Goal: Information Seeking & Learning: Learn about a topic

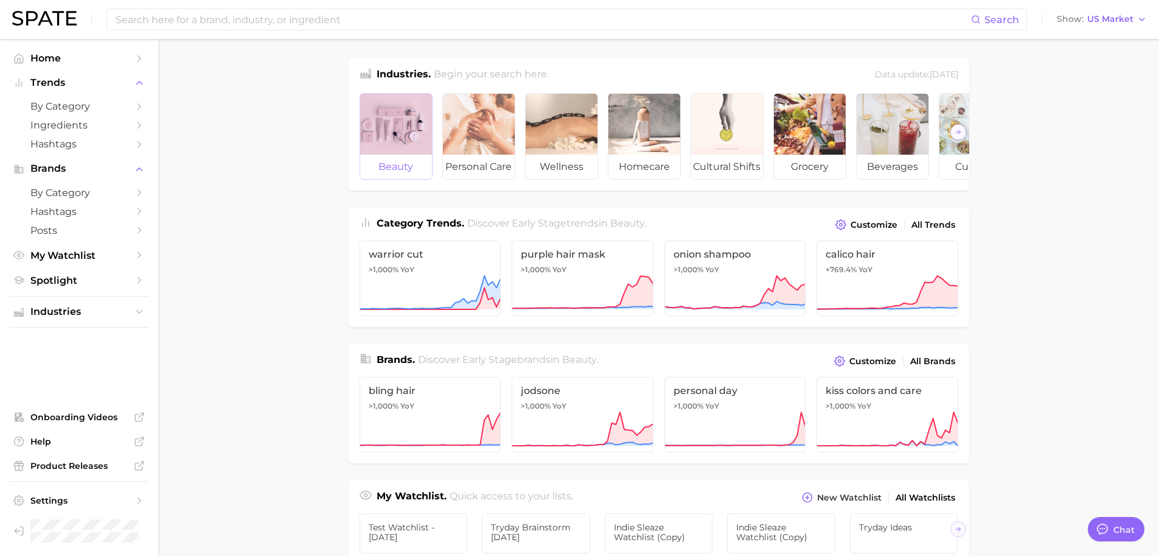
click at [407, 139] on div at bounding box center [396, 124] width 72 height 61
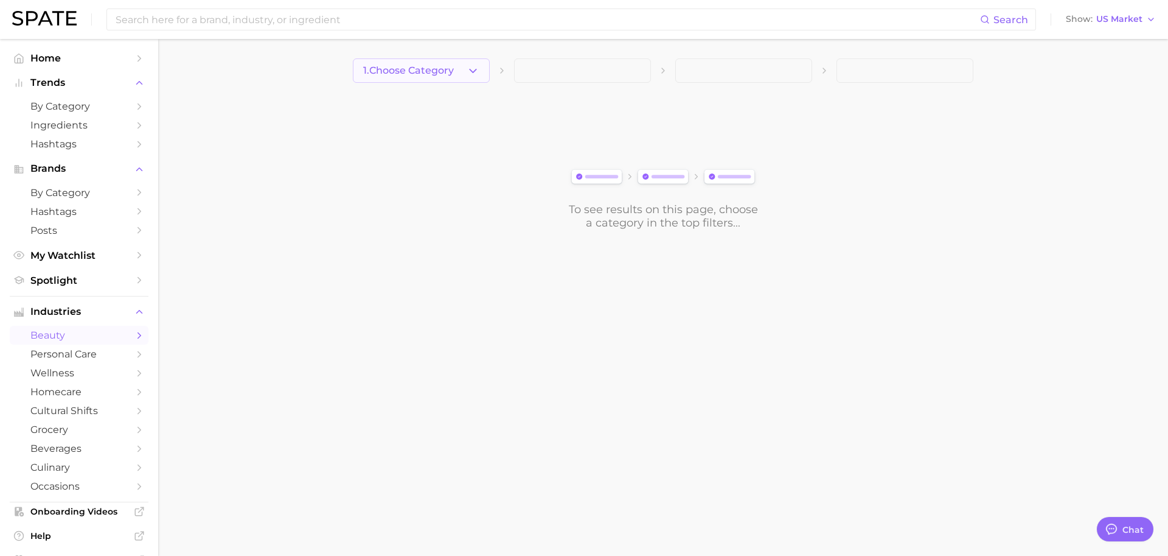
click at [420, 78] on button "1. Choose Category" at bounding box center [421, 70] width 137 height 24
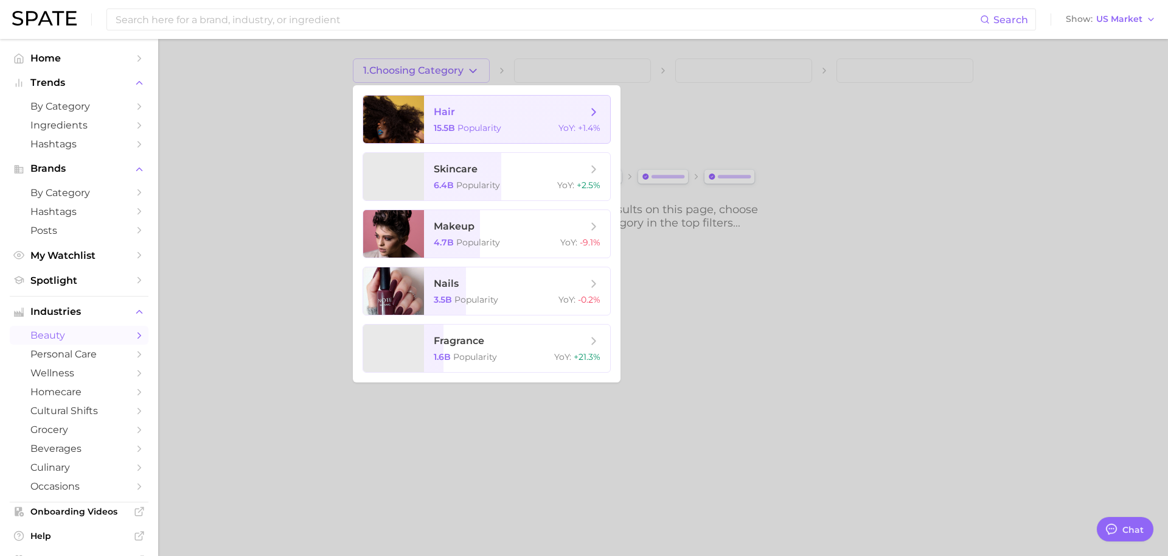
click at [445, 118] on span "hair" at bounding box center [510, 111] width 153 height 13
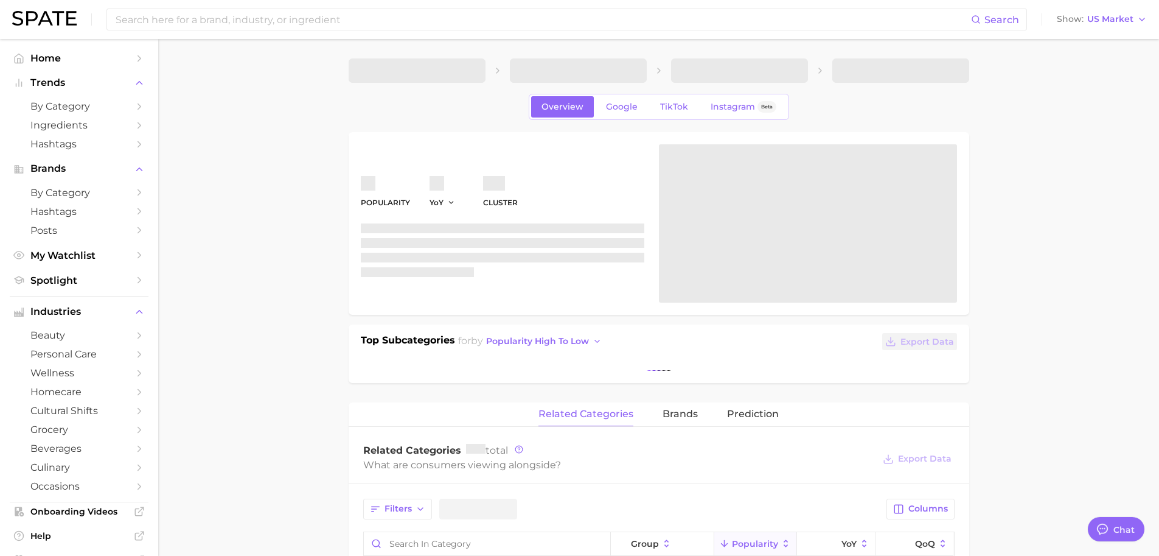
type textarea "x"
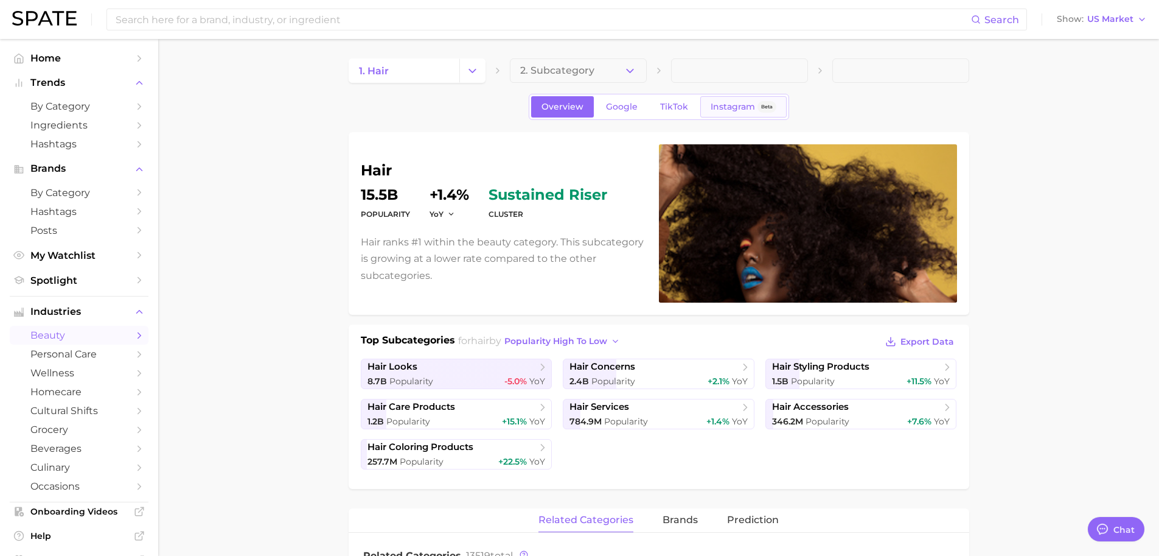
click at [734, 102] on span "Instagram" at bounding box center [733, 107] width 44 height 10
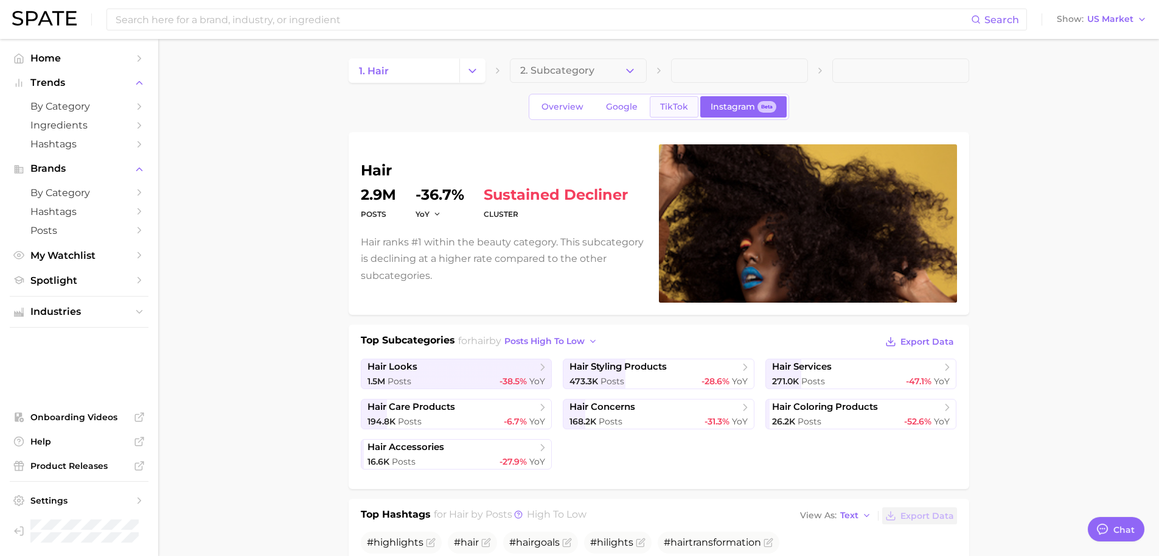
click at [666, 109] on span "TikTok" at bounding box center [674, 107] width 28 height 10
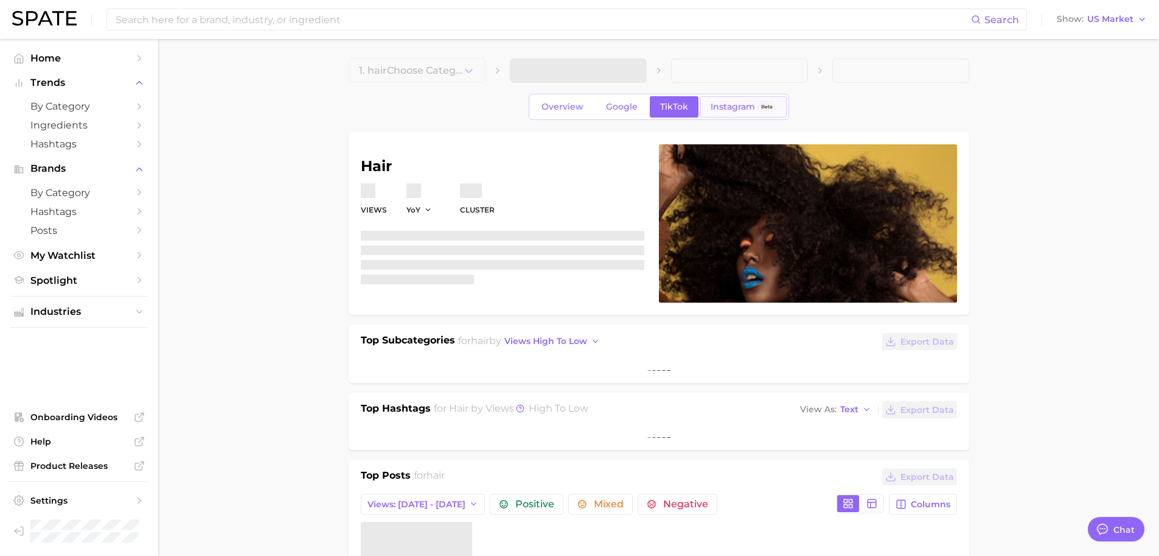
click at [732, 107] on span "Instagram" at bounding box center [733, 107] width 44 height 10
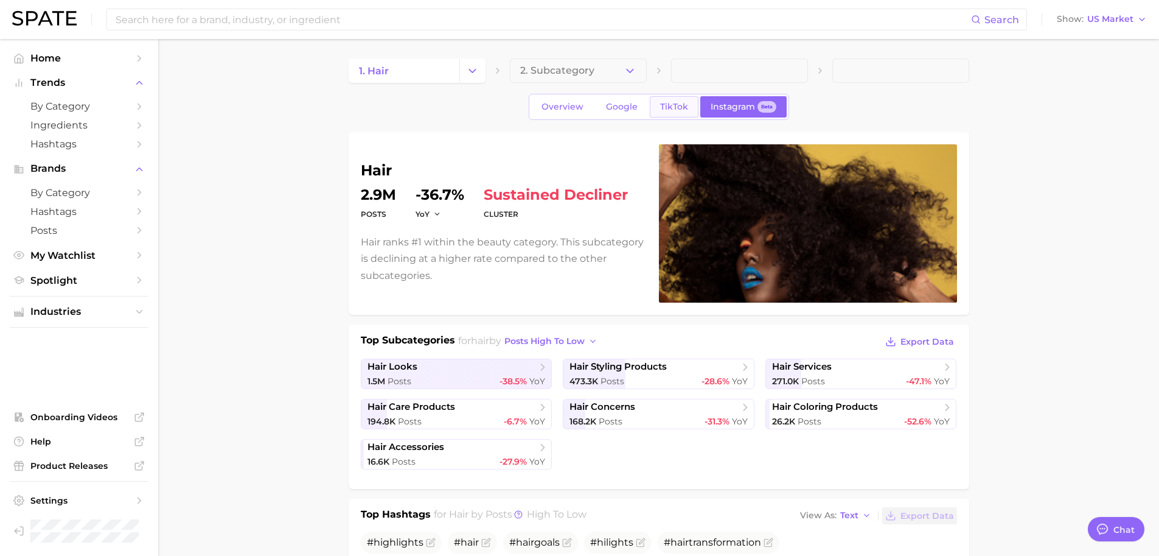
click at [683, 106] on span "TikTok" at bounding box center [674, 107] width 28 height 10
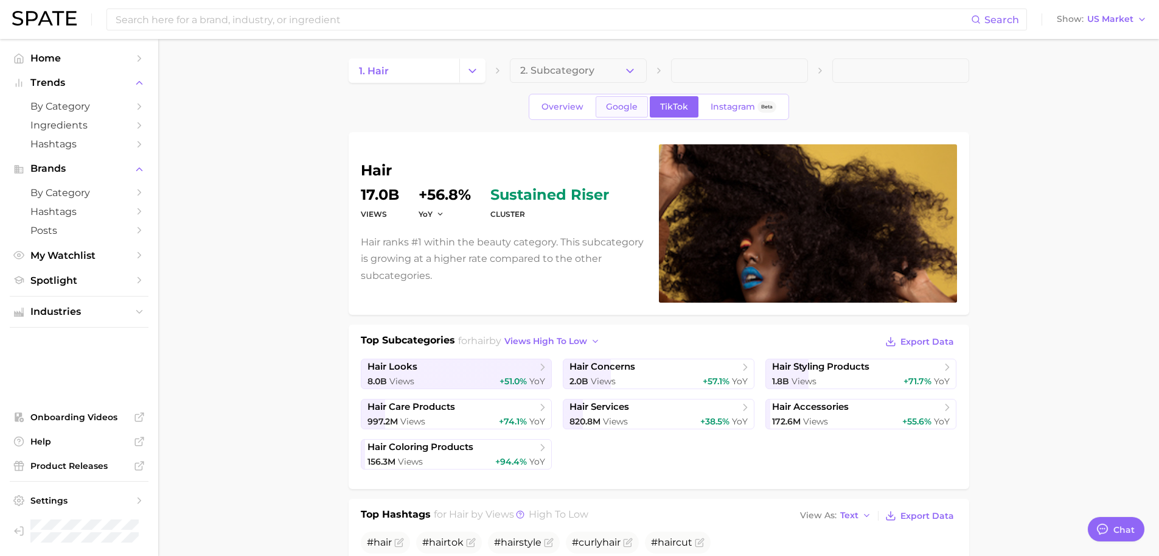
click at [620, 105] on span "Google" at bounding box center [622, 107] width 32 height 10
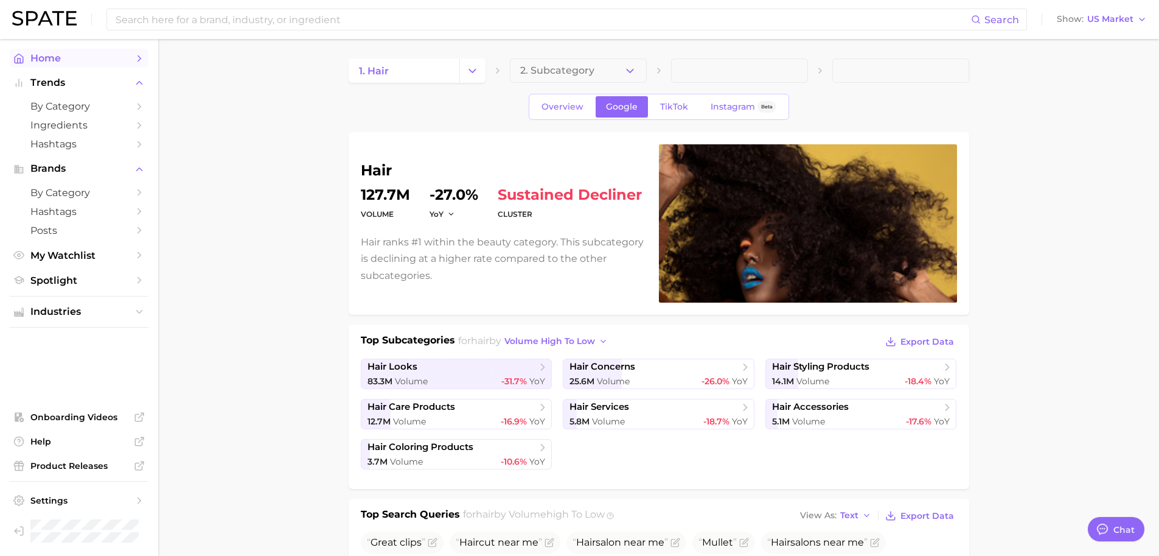
click at [49, 60] on span "Home" at bounding box center [78, 58] width 97 height 12
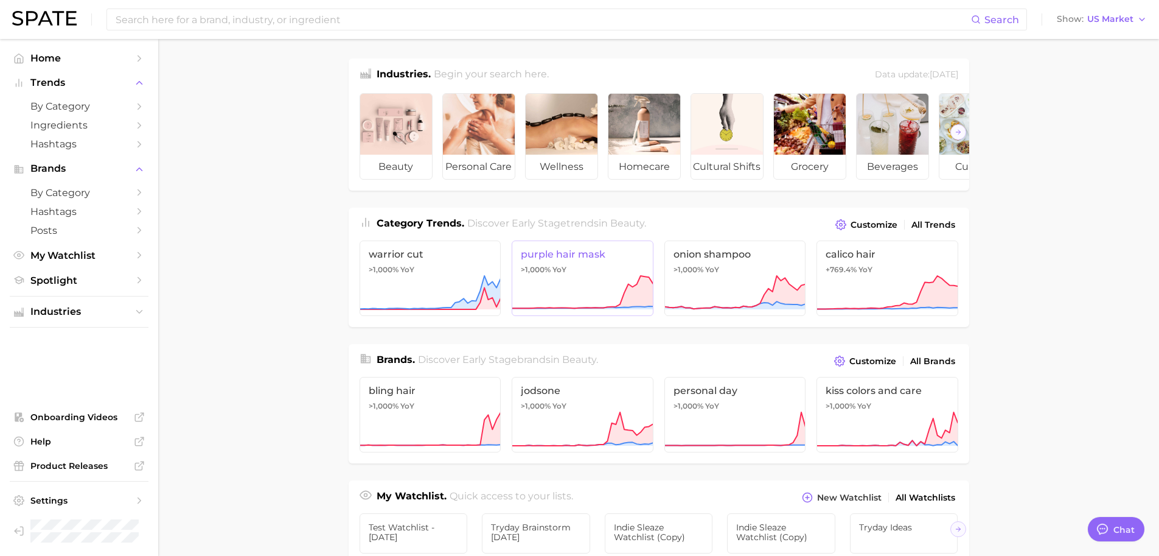
click at [553, 273] on span "YoY" at bounding box center [560, 270] width 14 height 10
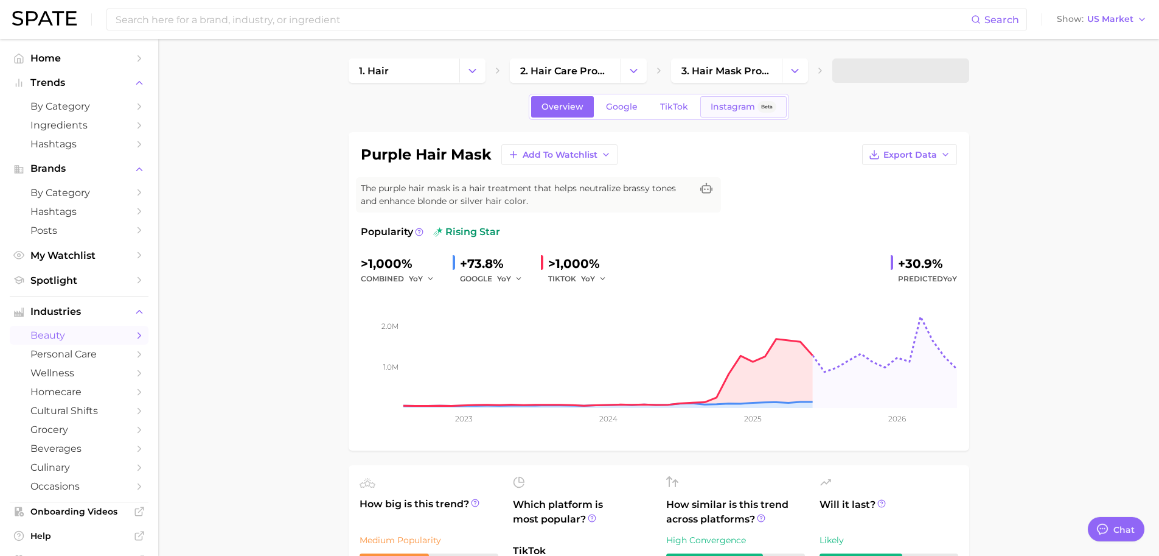
click at [760, 100] on link "Instagram Beta" at bounding box center [743, 106] width 86 height 21
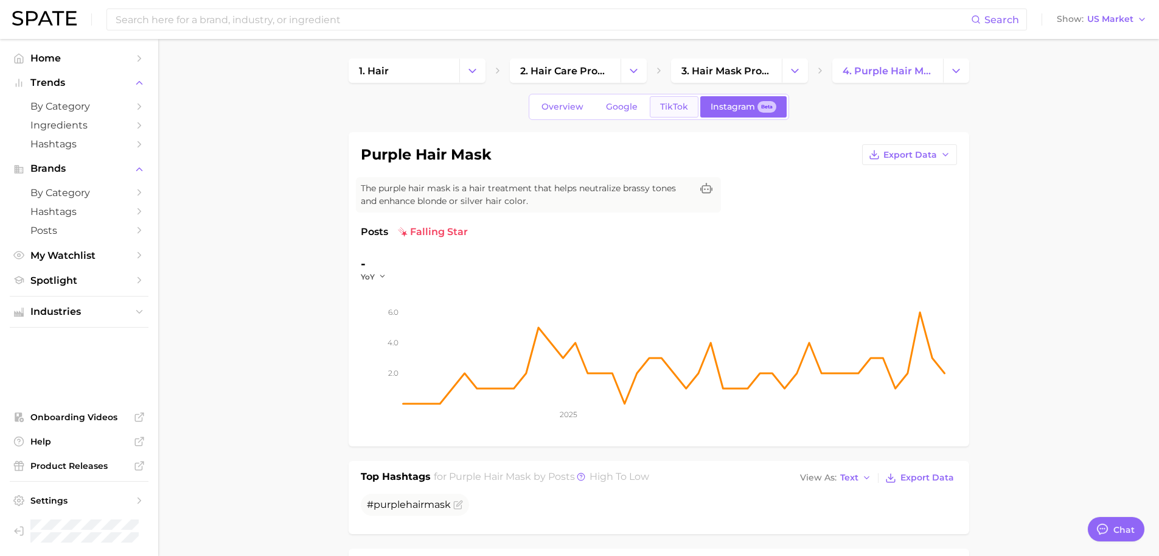
click at [675, 110] on span "TikTok" at bounding box center [674, 107] width 28 height 10
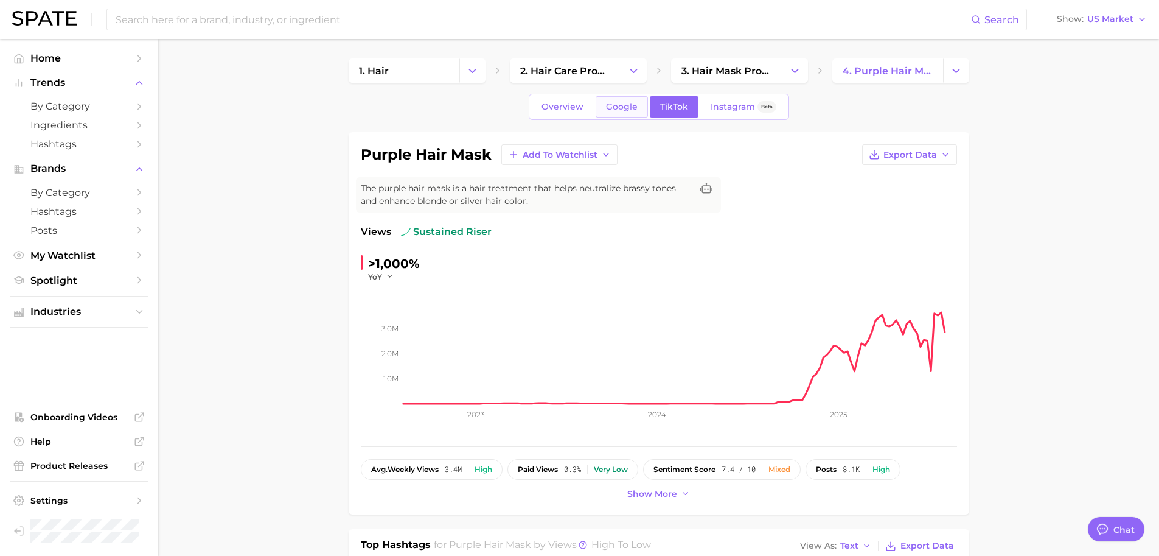
click at [624, 106] on span "Google" at bounding box center [622, 107] width 32 height 10
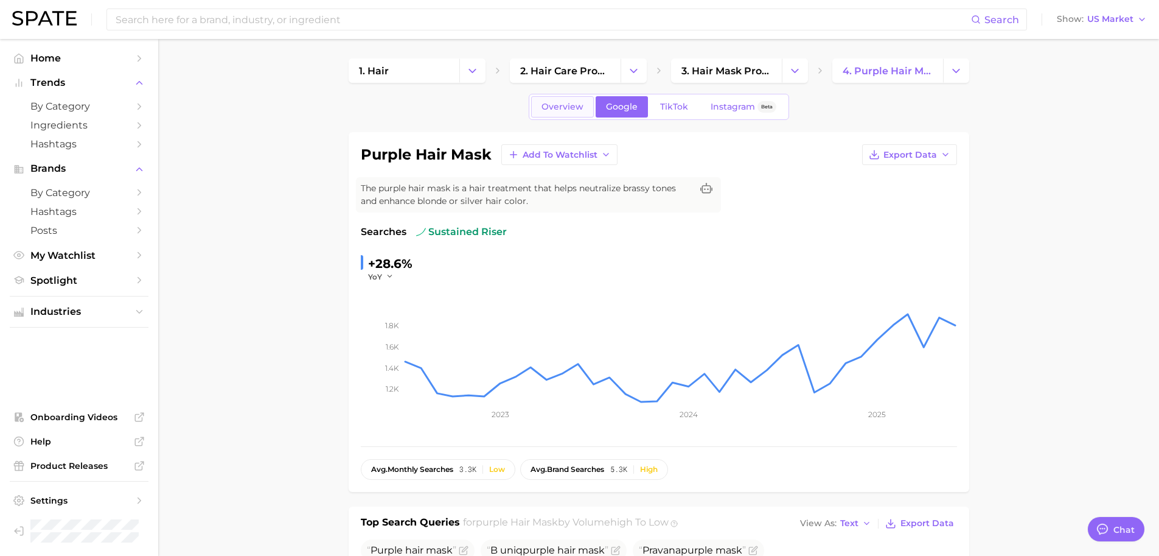
click at [576, 112] on link "Overview" at bounding box center [562, 106] width 63 height 21
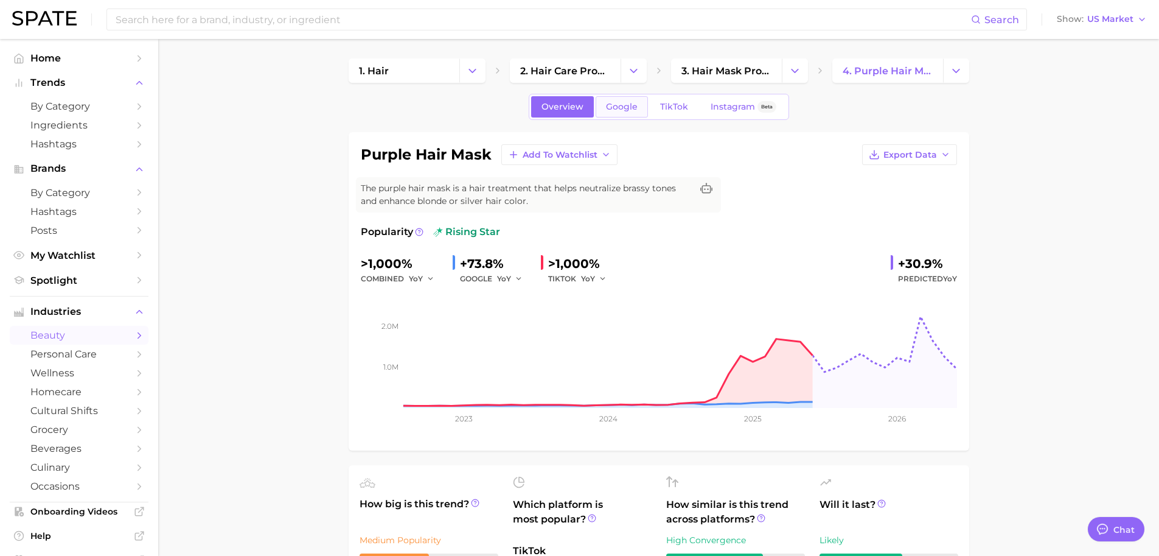
click at [610, 107] on span "Google" at bounding box center [622, 107] width 32 height 10
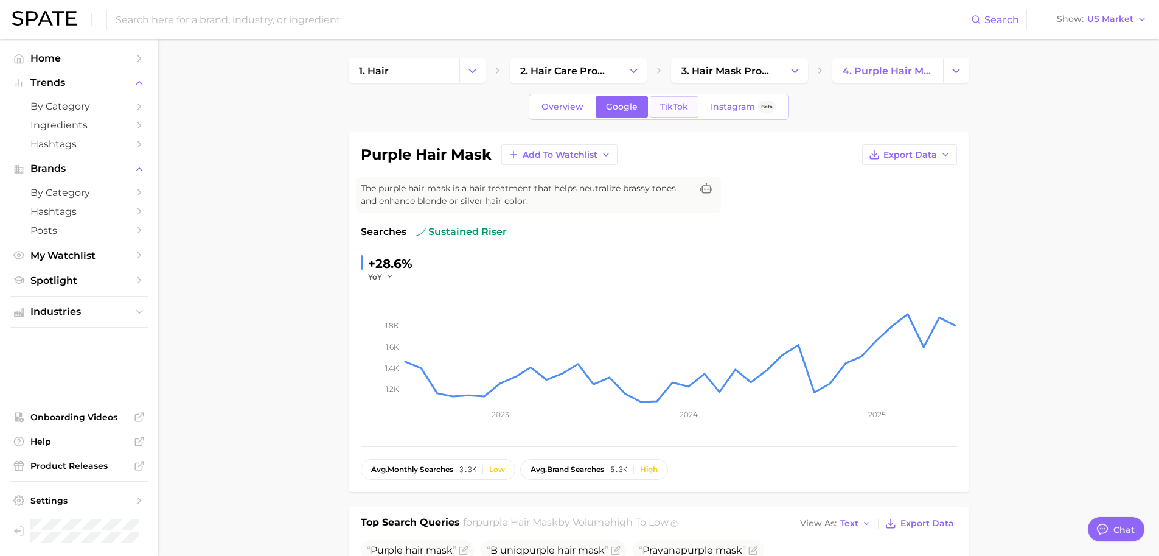
click at [663, 108] on span "TikTok" at bounding box center [674, 107] width 28 height 10
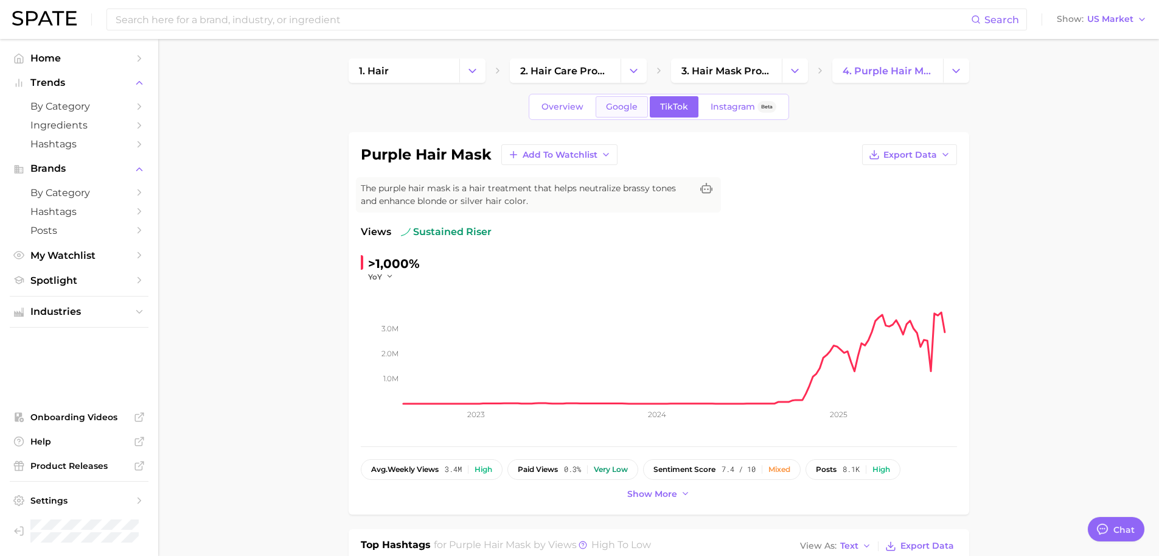
click at [614, 114] on link "Google" at bounding box center [622, 106] width 52 height 21
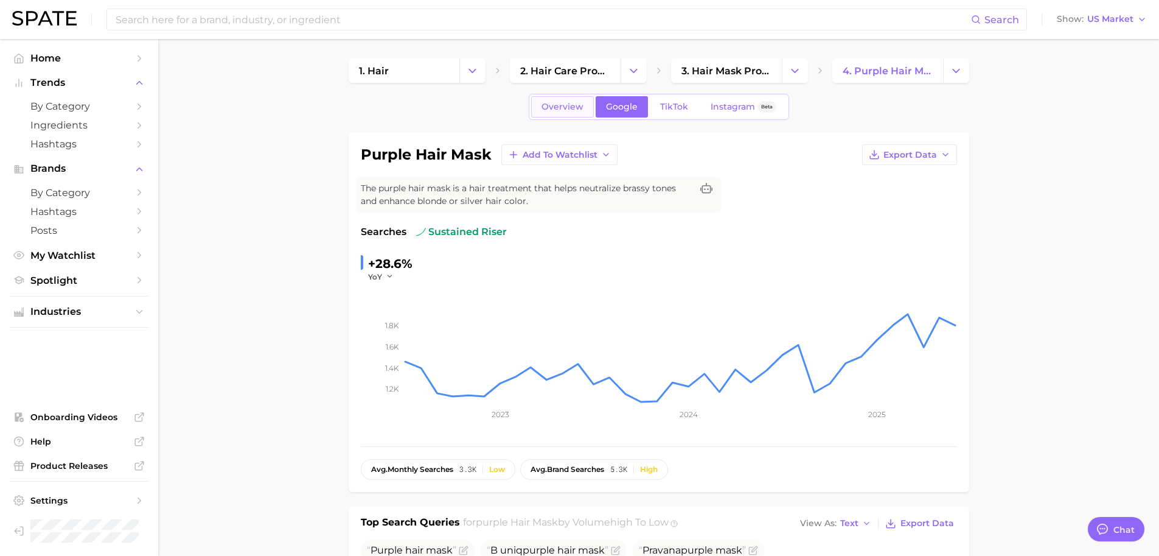
click at [574, 113] on link "Overview" at bounding box center [562, 106] width 63 height 21
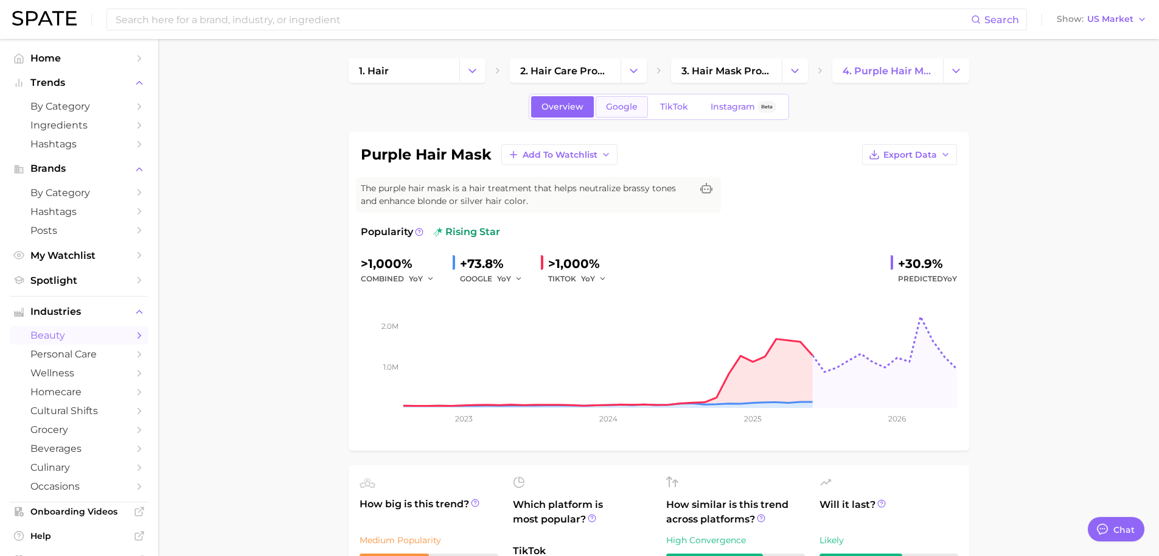
click at [635, 108] on span "Google" at bounding box center [622, 107] width 32 height 10
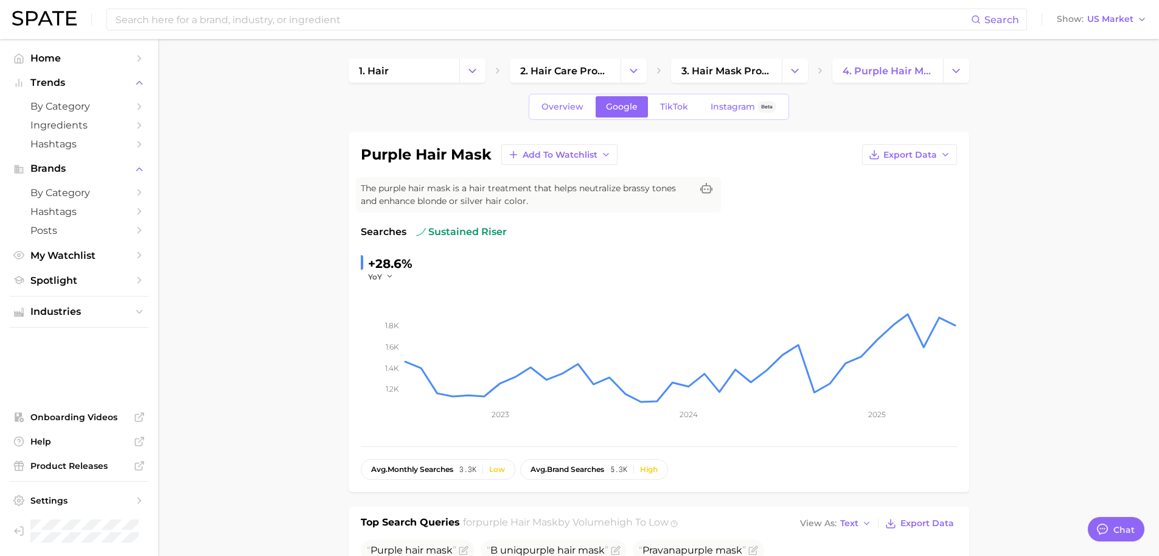
click at [433, 147] on h1 "purple hair mask" at bounding box center [426, 154] width 131 height 15
click at [441, 153] on h1 "purple hair mask" at bounding box center [426, 154] width 131 height 15
